Goal: Information Seeking & Learning: Check status

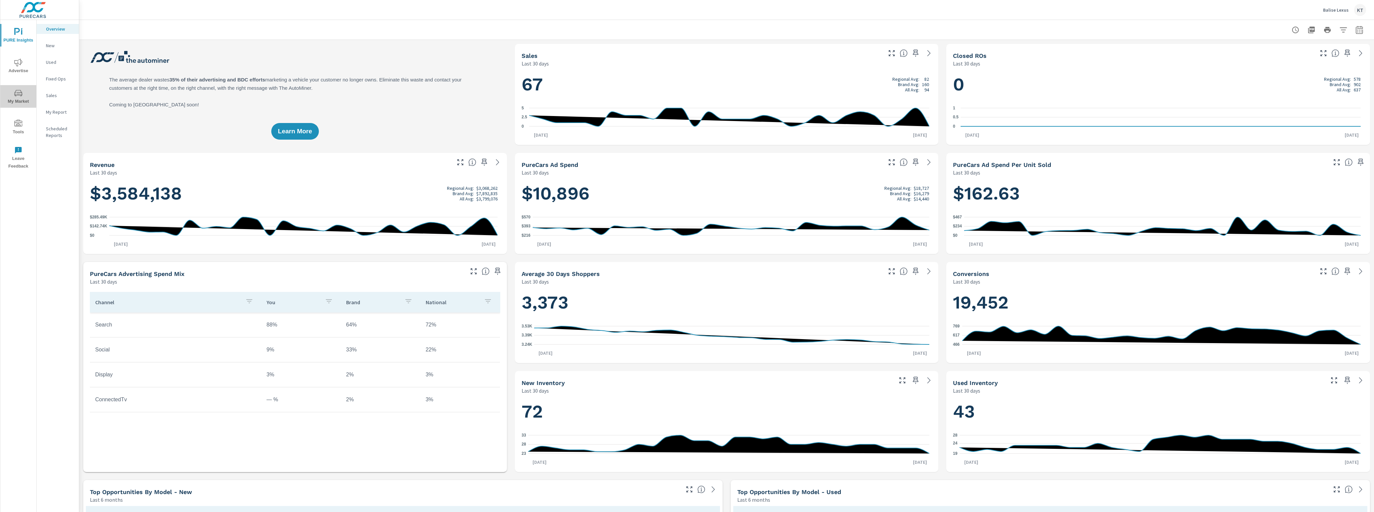
click at [17, 95] on icon "nav menu" at bounding box center [18, 93] width 8 height 8
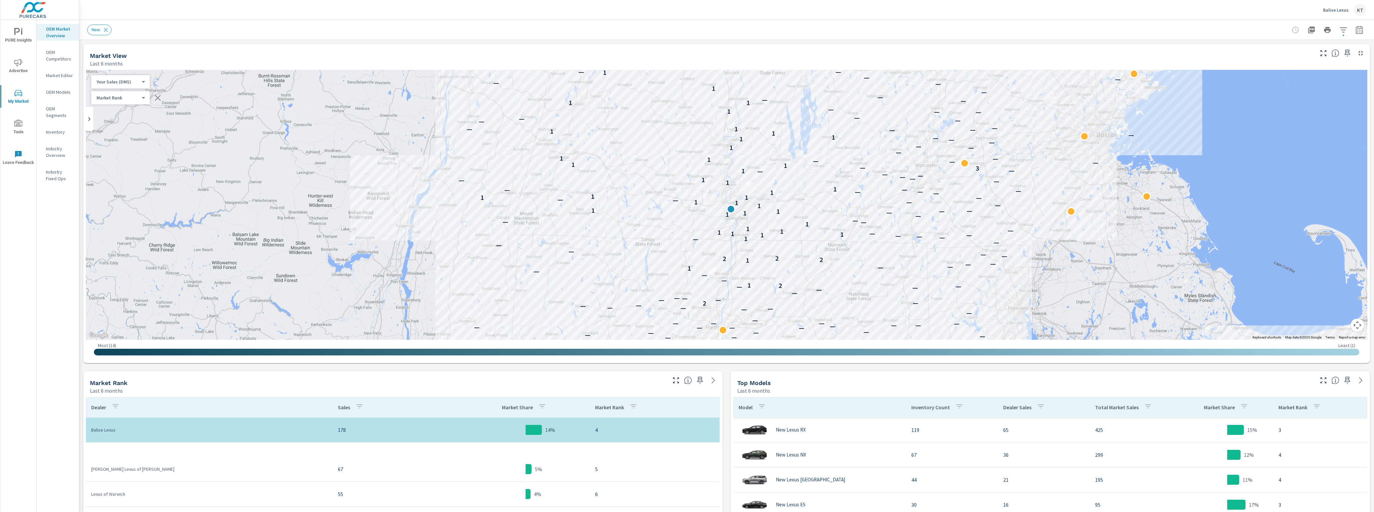
scroll to position [25, 0]
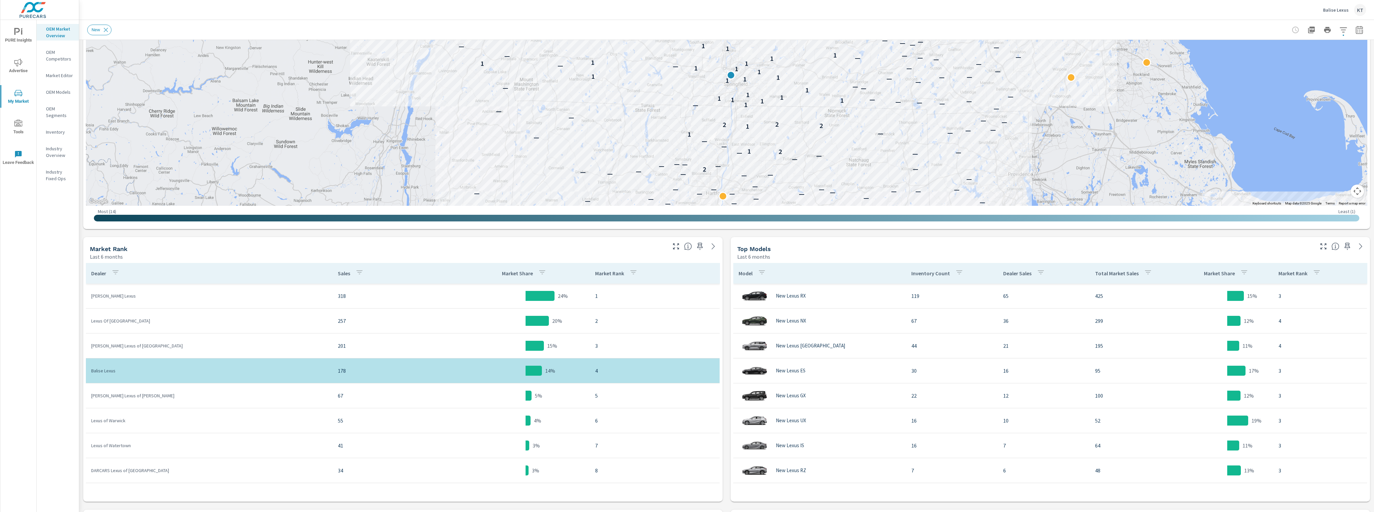
scroll to position [152, 0]
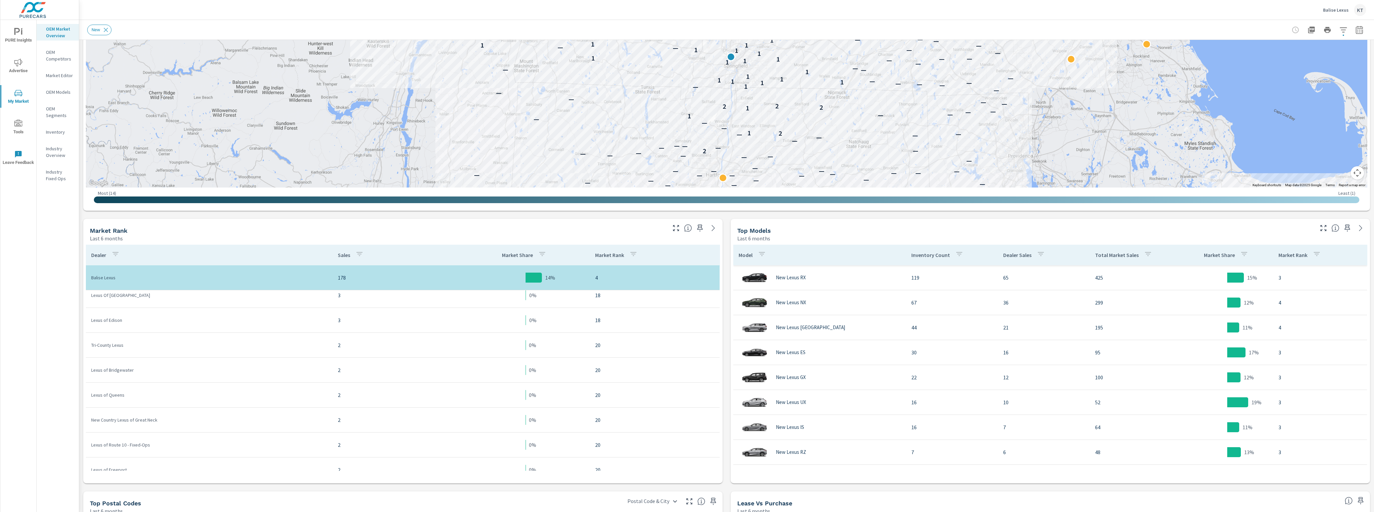
scroll to position [420, 0]
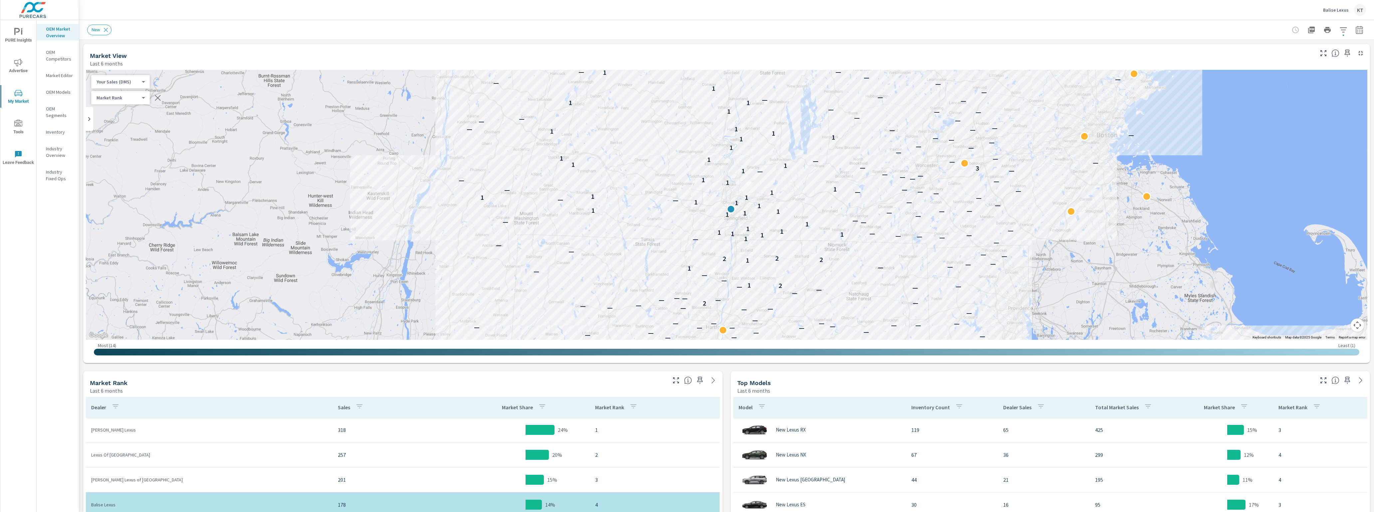
click at [18, 66] on icon "nav menu" at bounding box center [18, 63] width 8 height 8
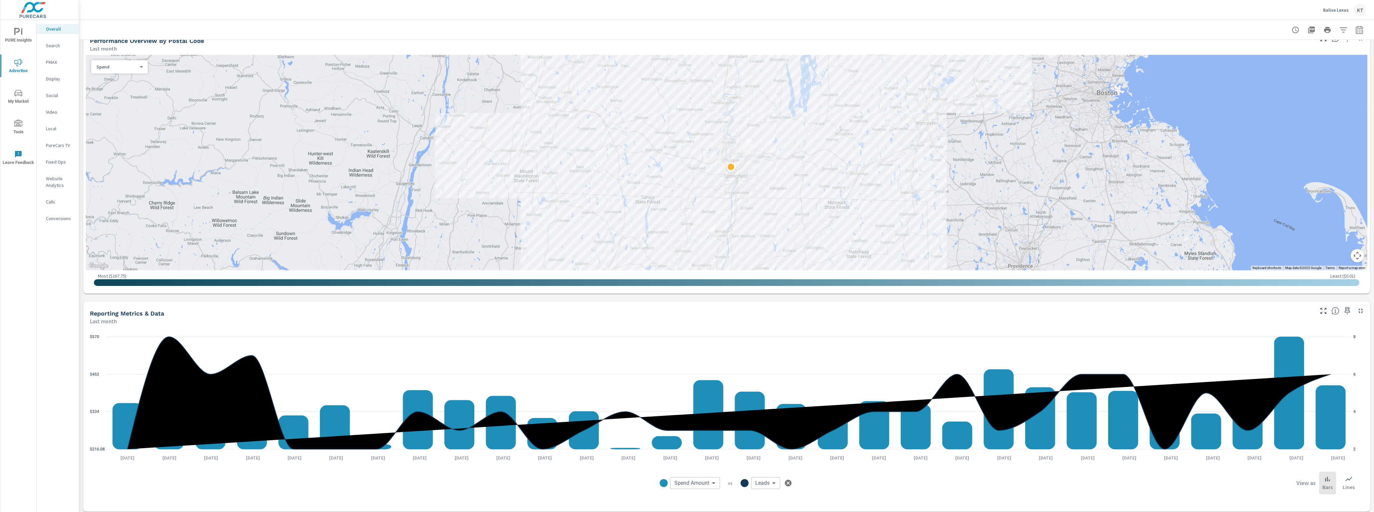
scroll to position [235, 0]
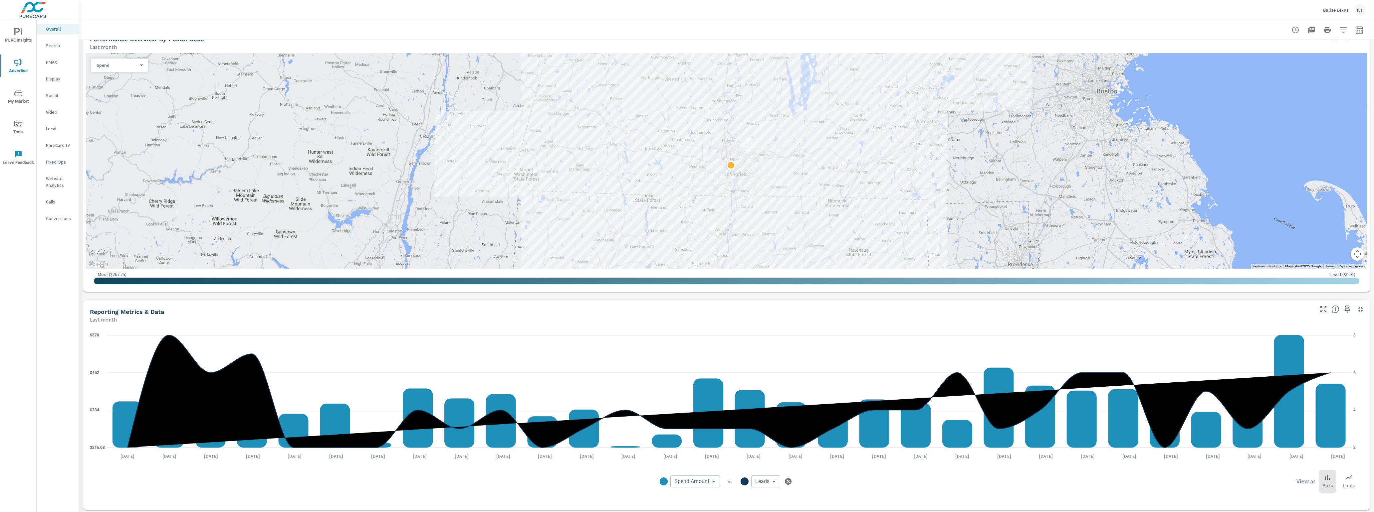
click at [600, 32] on icon "button" at bounding box center [1359, 30] width 8 height 8
click at [600, 61] on select "Custom [DATE] Last week Last 7 days Last 14 days Last 30 days Last 45 days Last…" at bounding box center [1298, 57] width 67 height 13
click at [600, 56] on select "Custom [DATE] Last week Last 7 days Last 14 days Last 30 days Last 45 days Last…" at bounding box center [1298, 57] width 67 height 13
click at [600, 51] on select "Custom [DATE] Last week Last 7 days Last 14 days Last 30 days Last 45 days Last…" at bounding box center [1298, 57] width 67 height 13
select select "Year to date"
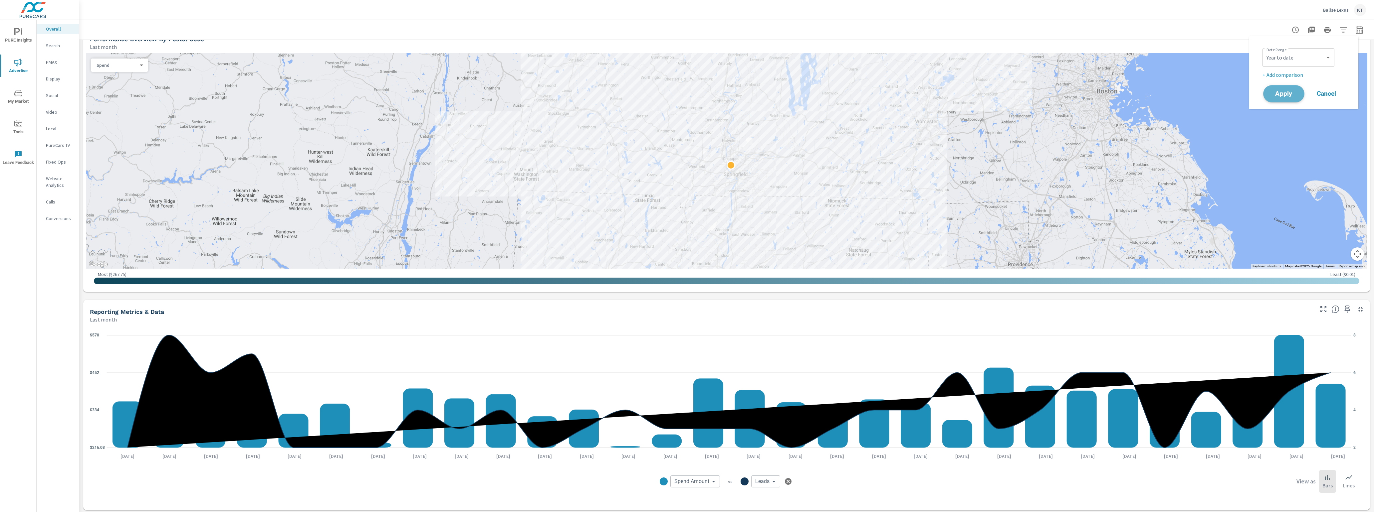
click at [600, 95] on span "Apply" at bounding box center [1283, 94] width 27 height 6
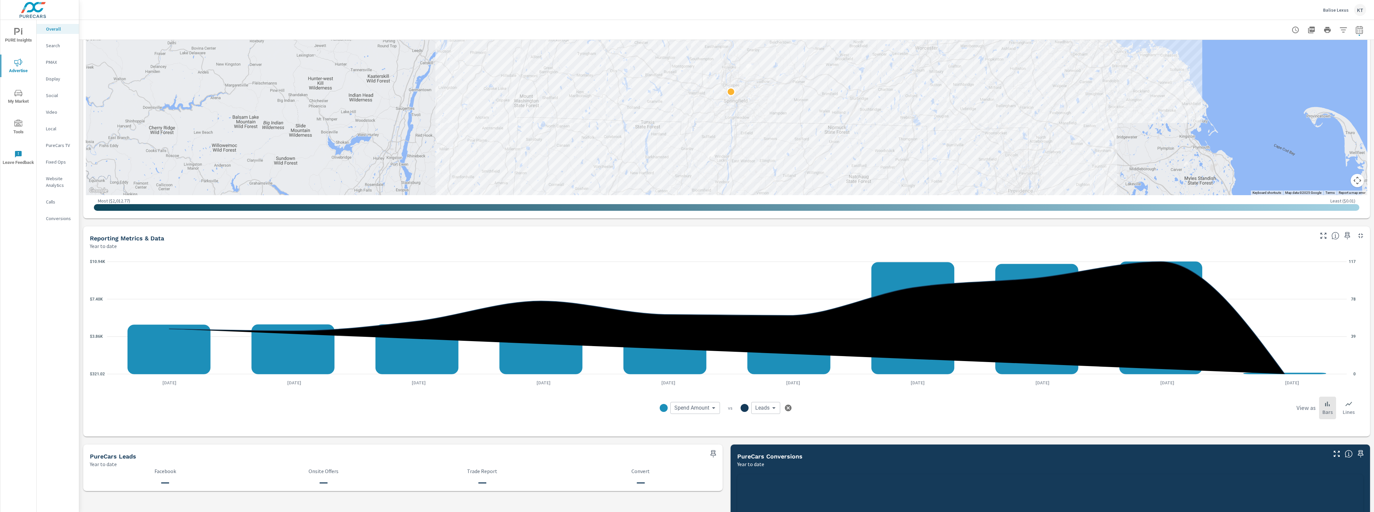
scroll to position [312, 0]
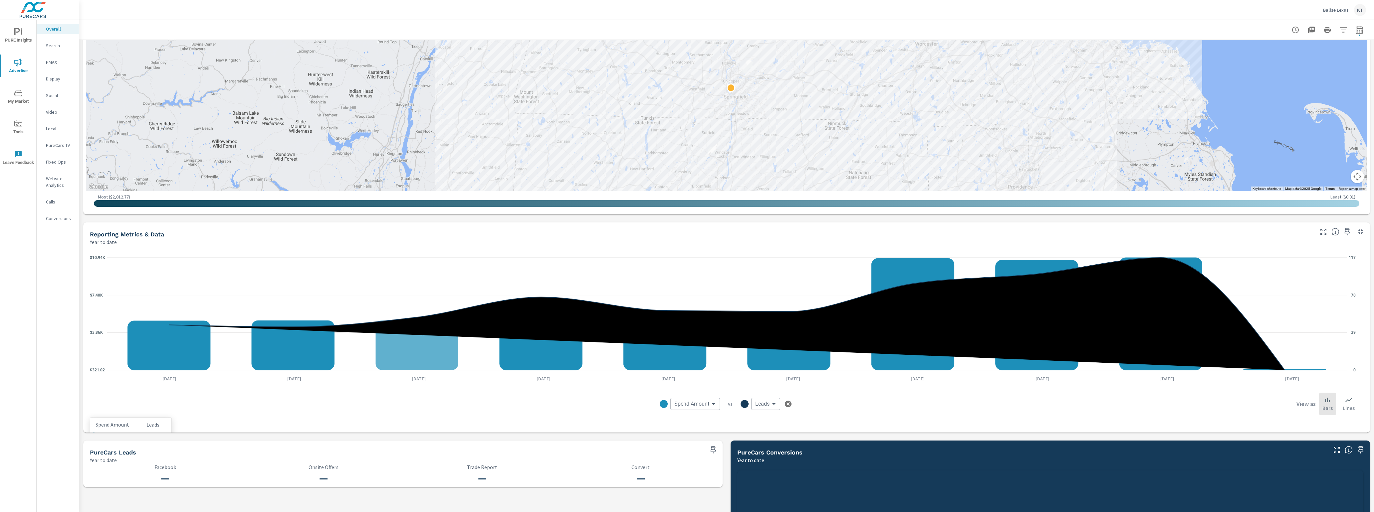
click at [401, 353] on icon "$321.02 $3.86K $7.40K $10.94K 0 39 78 117" at bounding box center [723, 314] width 1266 height 123
click at [53, 46] on p "Search" at bounding box center [60, 45] width 28 height 7
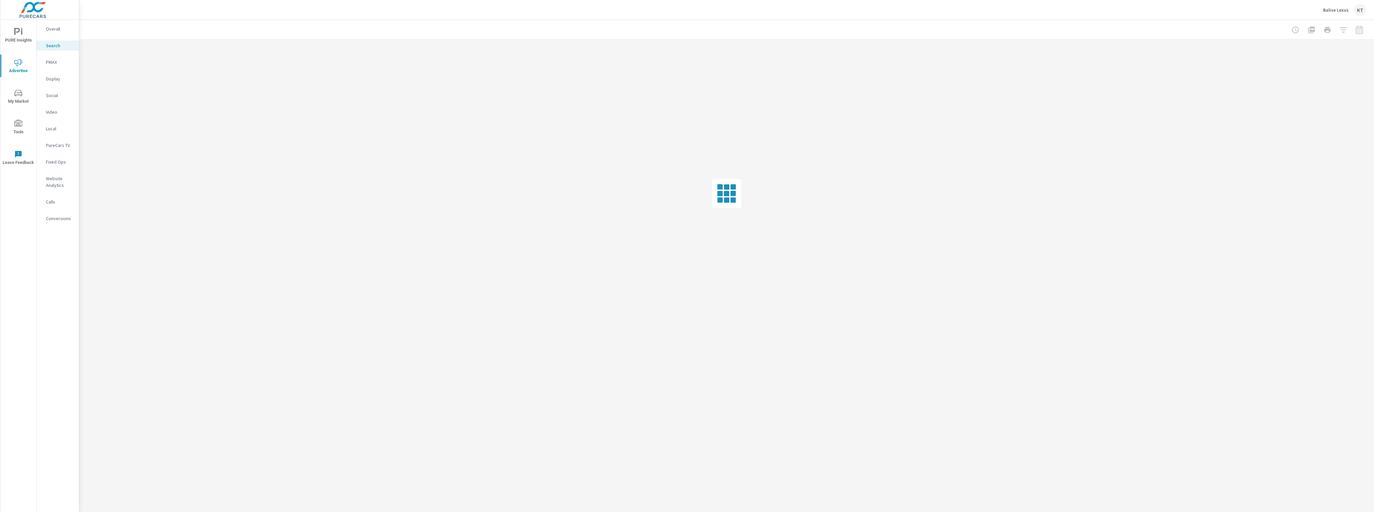
click at [49, 62] on p "PMAX" at bounding box center [60, 62] width 28 height 7
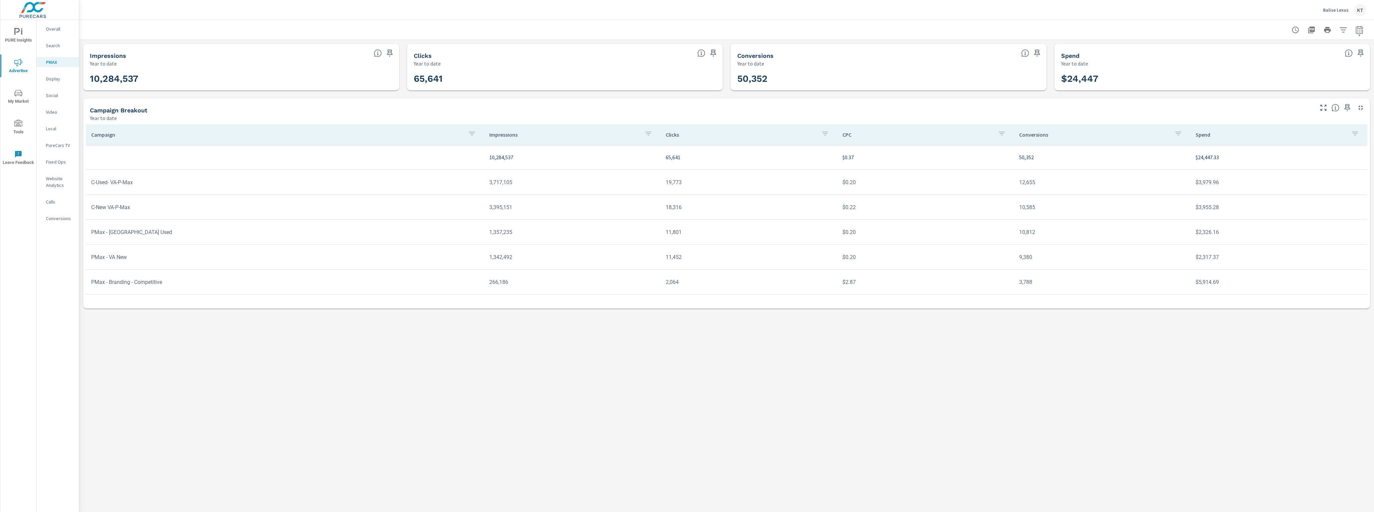
click at [54, 45] on p "Search" at bounding box center [60, 45] width 28 height 7
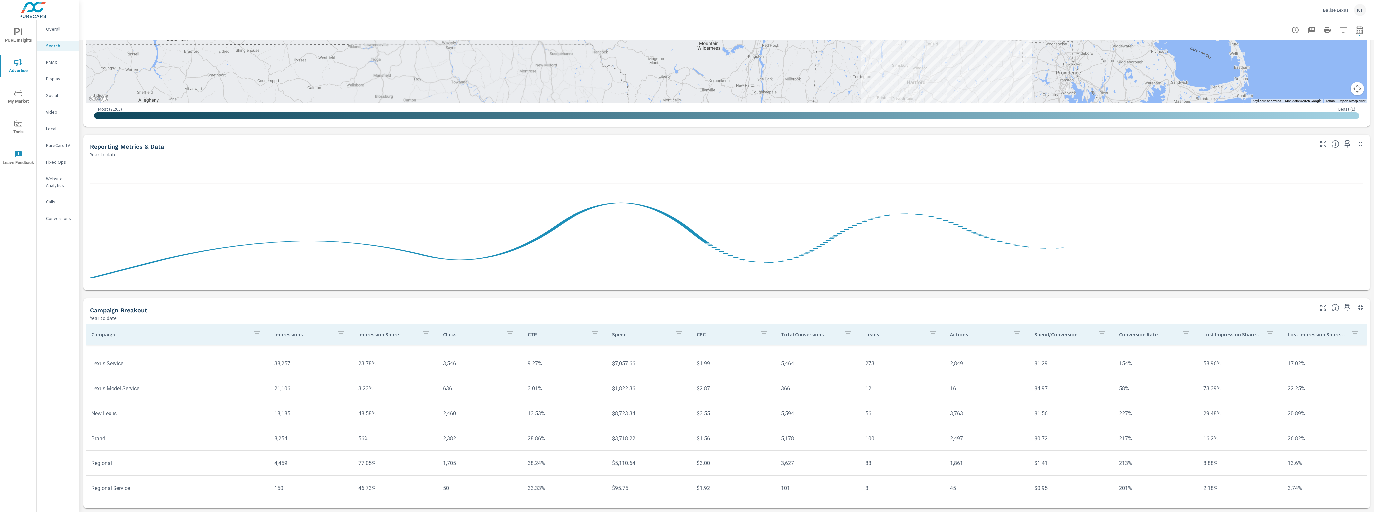
scroll to position [24, 0]
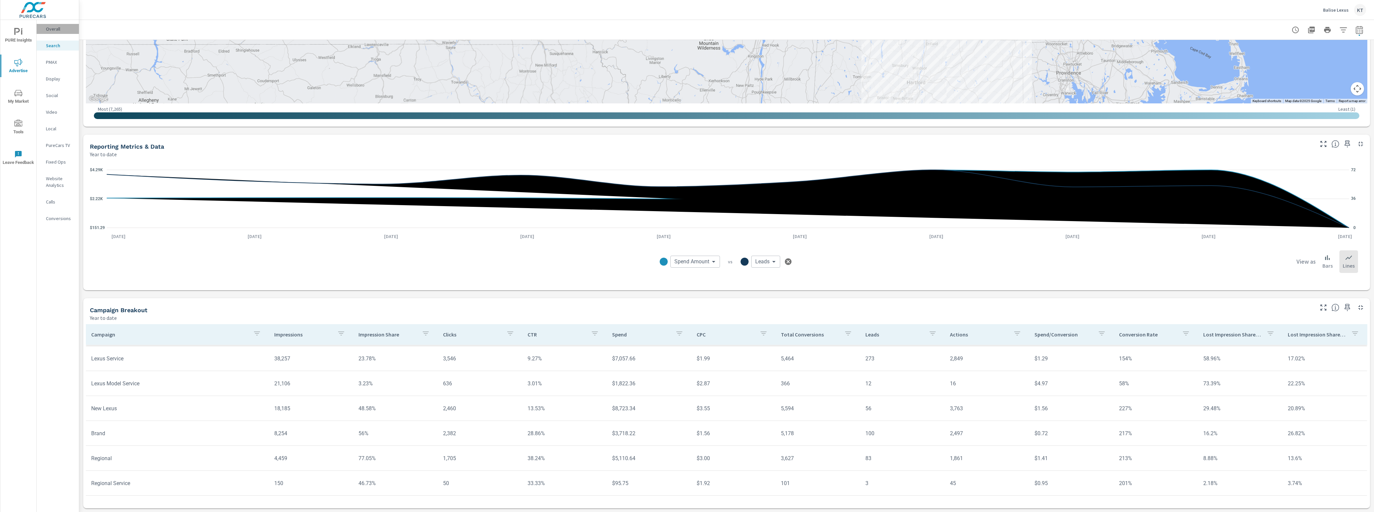
click at [53, 29] on p "Overall" at bounding box center [60, 29] width 28 height 7
